Goal: Information Seeking & Learning: Learn about a topic

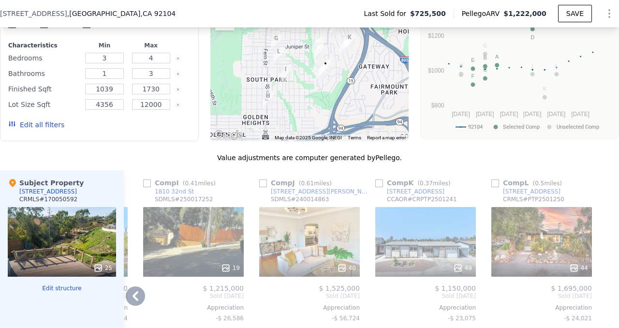
scroll to position [960, 0]
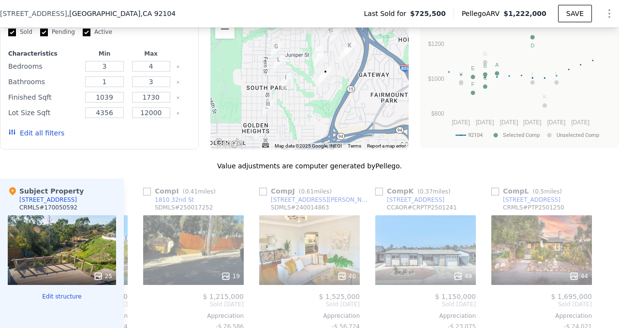
click at [224, 19] on button "Zoom in" at bounding box center [224, 9] width 19 height 19
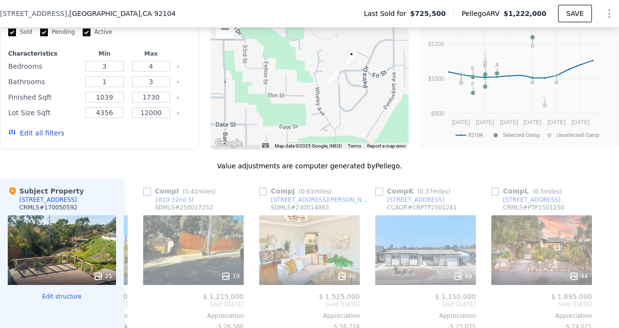
drag, startPoint x: 367, startPoint y: 191, endPoint x: 341, endPoint y: 143, distance: 54.7
click at [341, 143] on div at bounding box center [309, 72] width 199 height 155
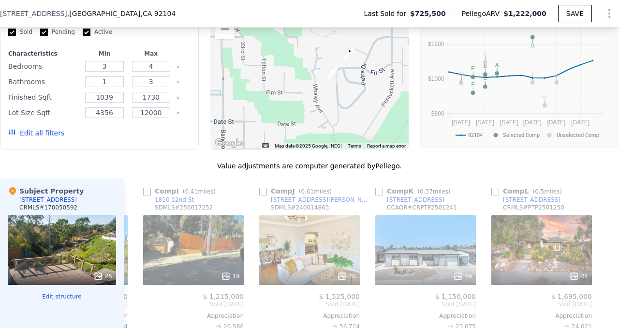
click at [335, 83] on img "1826 Friedrick Dr" at bounding box center [332, 74] width 11 height 16
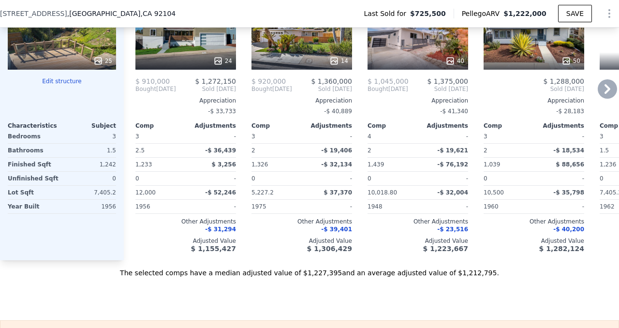
scroll to position [1174, 0]
click at [206, 70] on div "This is a Flip 24" at bounding box center [185, 35] width 101 height 70
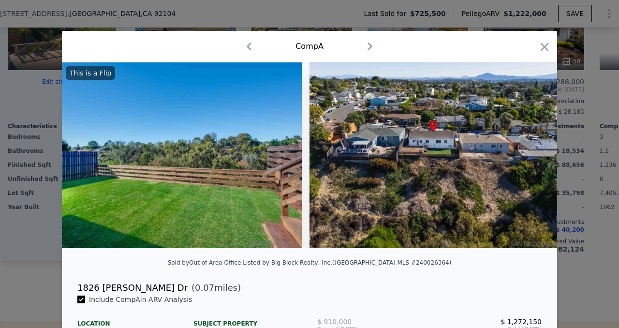
scroll to position [0, 6741]
click at [549, 49] on icon "button" at bounding box center [544, 47] width 8 height 8
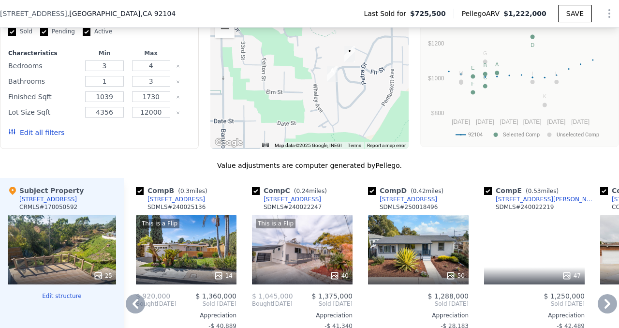
scroll to position [932, 0]
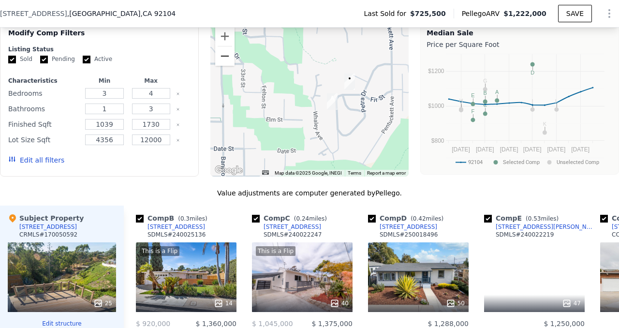
click at [225, 66] on button "Zoom out" at bounding box center [224, 55] width 19 height 19
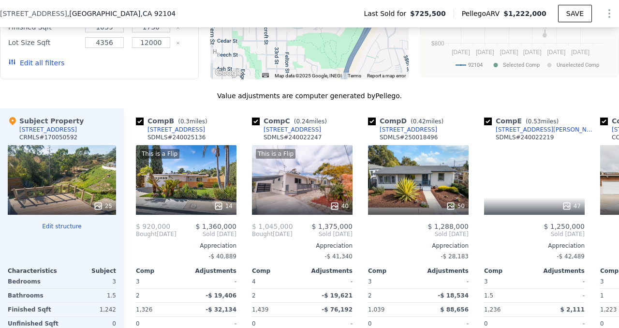
scroll to position [1099, 0]
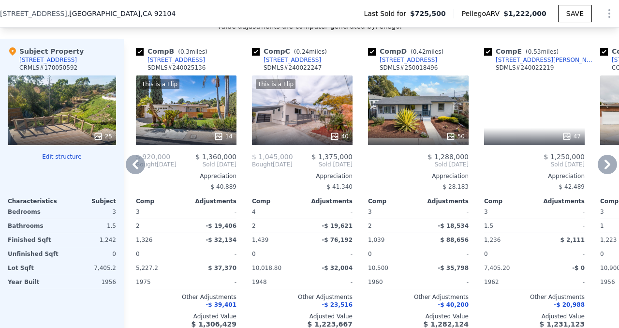
click at [212, 145] on div "This is a Flip 14" at bounding box center [186, 110] width 101 height 70
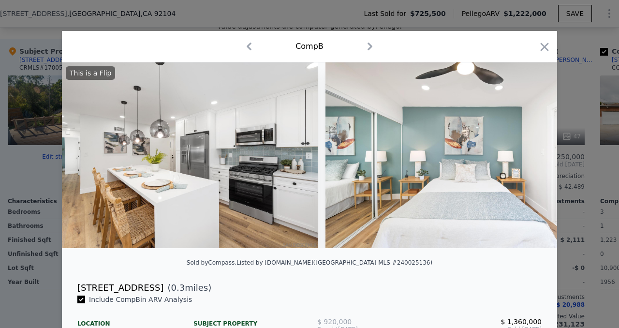
scroll to position [0, 1762]
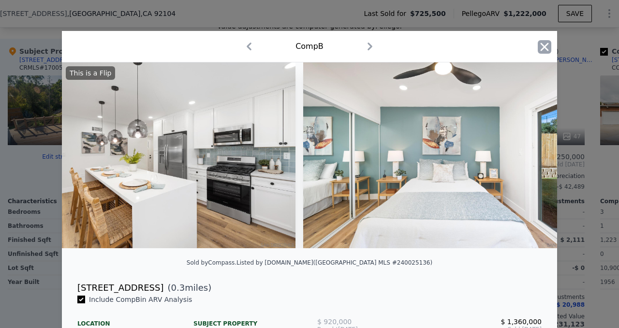
click at [551, 50] on icon "button" at bounding box center [545, 47] width 14 height 14
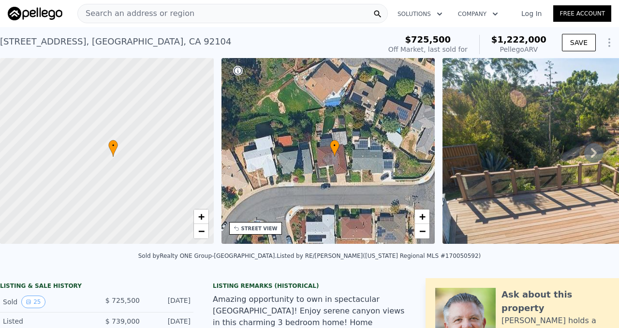
click at [609, 45] on icon "Show Options" at bounding box center [609, 43] width 1 height 8
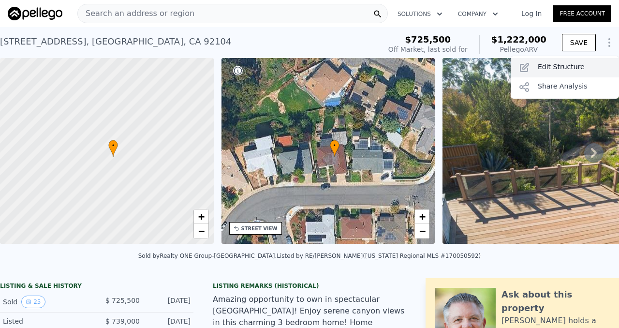
click at [551, 73] on div "Edit Structure" at bounding box center [564, 67] width 108 height 19
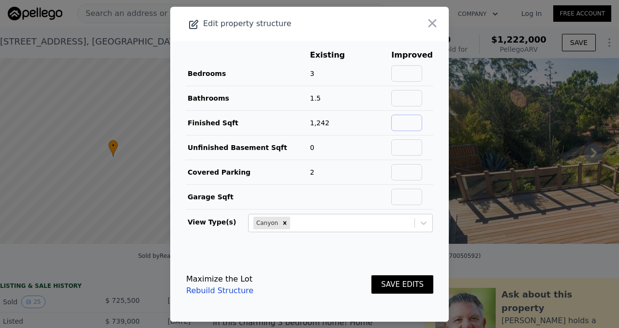
click at [409, 126] on input "text" at bounding box center [406, 123] width 31 height 16
type input "1600"
click at [380, 260] on footer "Maximize the Lot Rebuild Structure SAVE EDITS" at bounding box center [309, 284] width 278 height 73
click at [409, 282] on button "SAVE EDITS" at bounding box center [402, 284] width 62 height 19
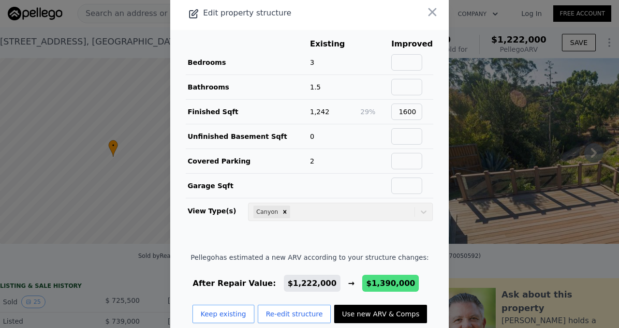
scroll to position [42, 0]
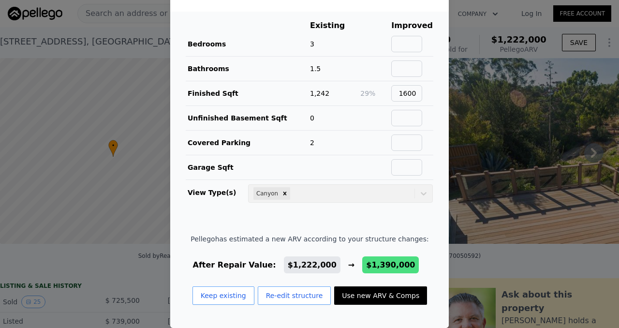
click at [365, 292] on button "Use new ARV & Comps" at bounding box center [380, 295] width 93 height 18
type input "5"
type input "4"
type input "1223"
type input "2012"
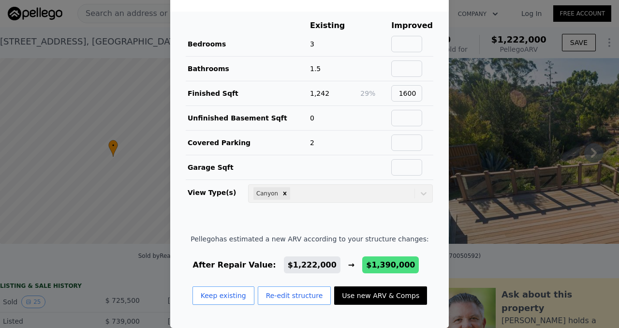
type input "4855"
checkbox input "false"
checkbox input "true"
type input "$ 1,390,000"
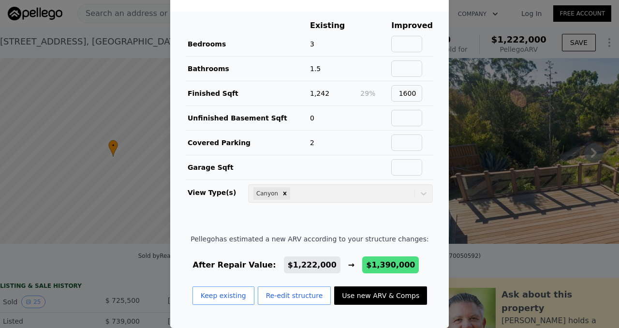
type input "$ 524,737"
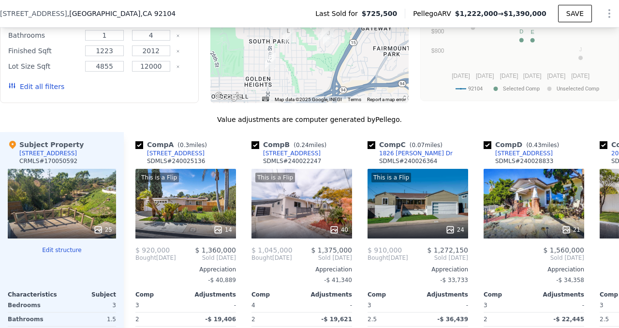
scroll to position [1003, 0]
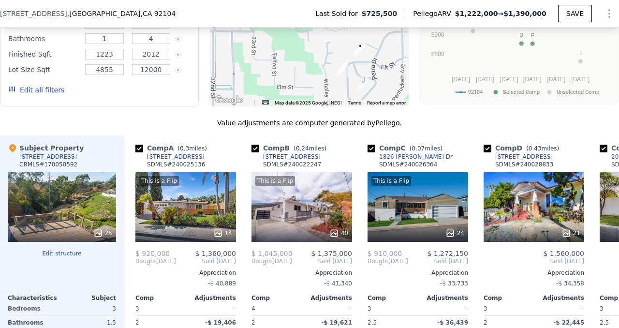
drag, startPoint x: 362, startPoint y: 127, endPoint x: 336, endPoint y: 113, distance: 29.2
click at [336, 106] on div at bounding box center [309, 29] width 199 height 155
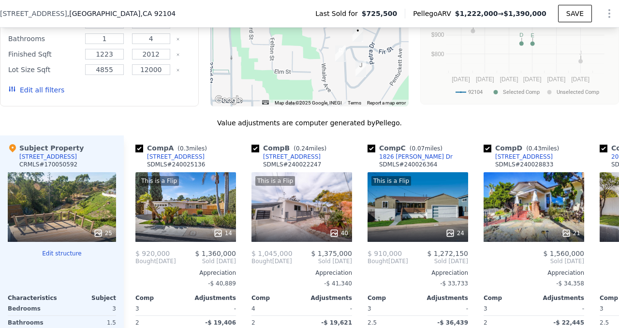
drag, startPoint x: 369, startPoint y: 146, endPoint x: 368, endPoint y: 133, distance: 13.5
click at [368, 106] on div at bounding box center [309, 29] width 199 height 155
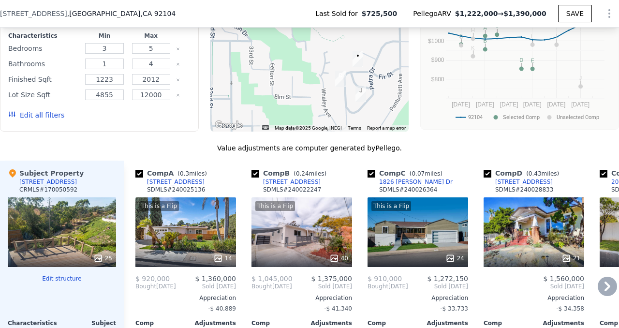
scroll to position [950, 0]
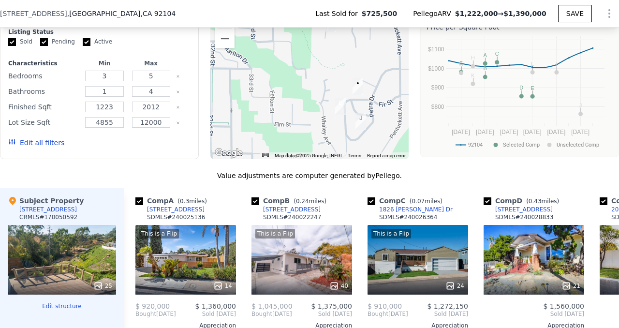
click at [362, 130] on img "1740 Petra Dr" at bounding box center [360, 121] width 11 height 16
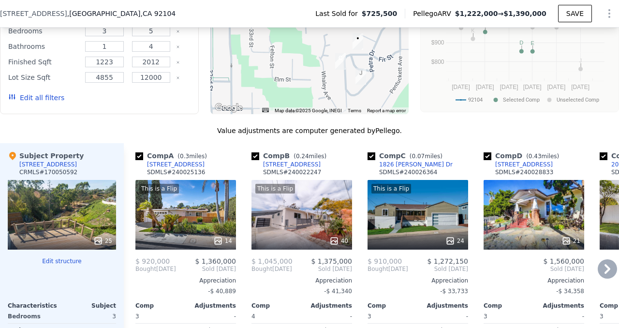
scroll to position [982, 0]
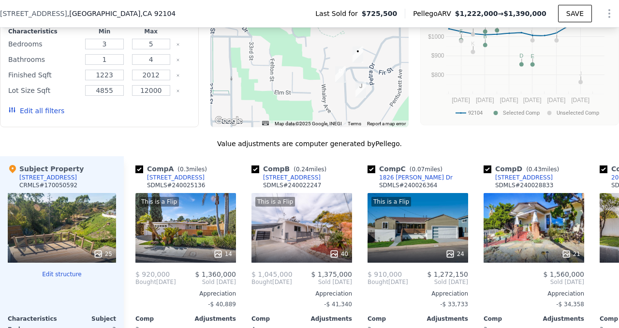
click at [226, 16] on button "Zoom out" at bounding box center [224, 6] width 19 height 19
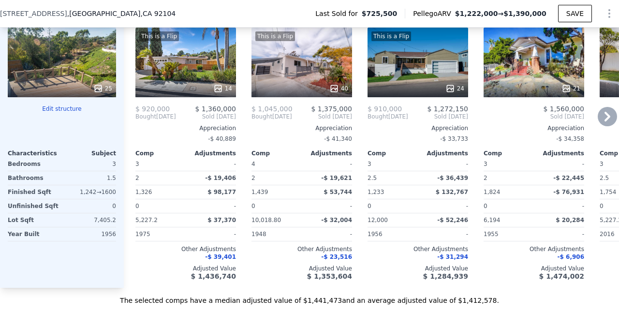
scroll to position [1137, 0]
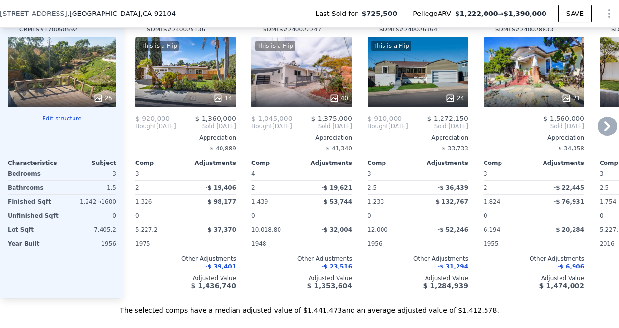
click at [196, 107] on div "This is a Flip 14" at bounding box center [185, 72] width 101 height 70
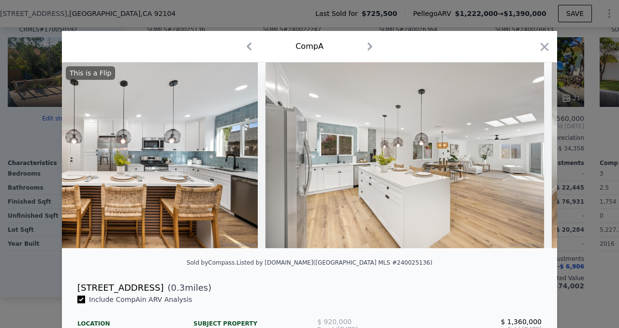
scroll to position [0, 1423]
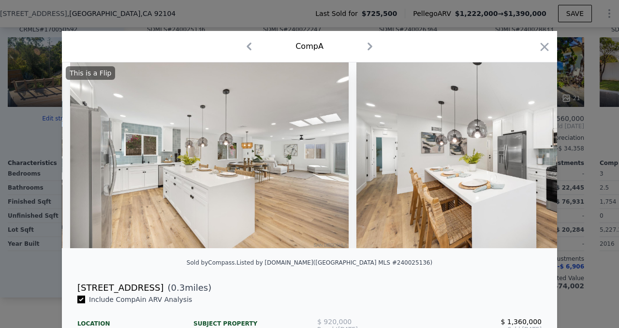
click at [549, 47] on icon "button" at bounding box center [544, 47] width 8 height 8
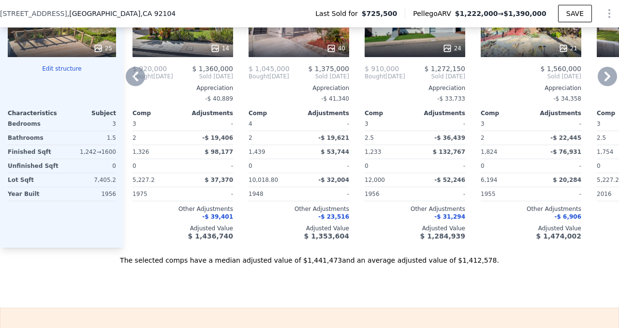
scroll to position [1184, 0]
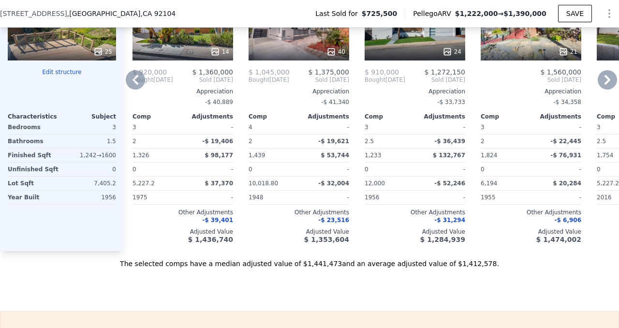
click at [316, 60] on div "This is a Flip 40" at bounding box center [298, 26] width 101 height 70
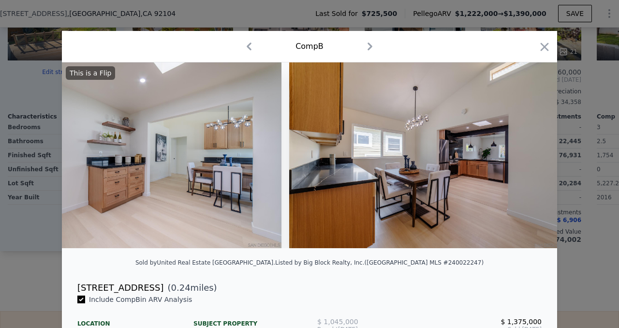
scroll to position [0, 2463]
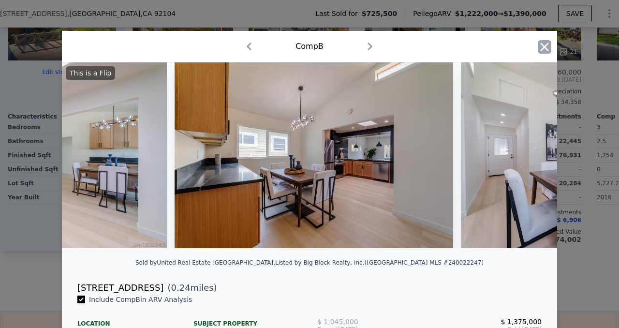
click at [551, 45] on icon "button" at bounding box center [545, 47] width 14 height 14
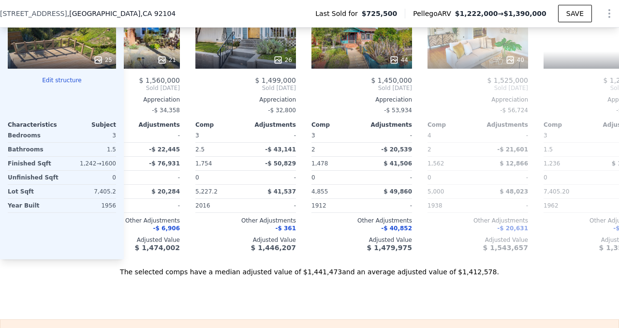
scroll to position [0, 434]
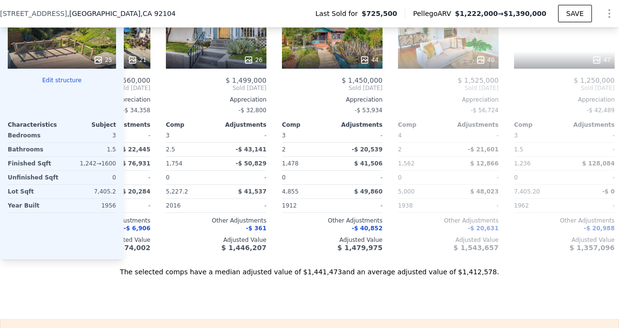
type input "4"
type input "3"
type input "1039"
type input "1730"
type input "4356"
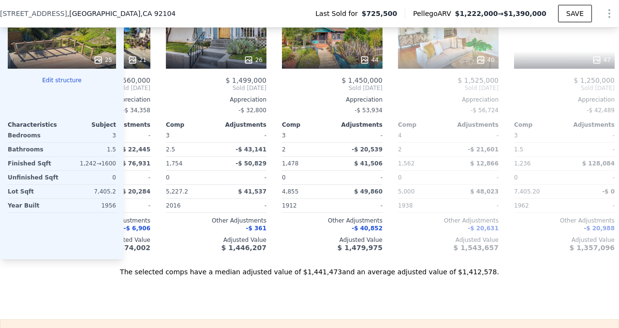
checkbox input "false"
type input "$ 1,222,000"
type input "$ 366,089"
checkbox input "true"
